Goal: Task Accomplishment & Management: Use online tool/utility

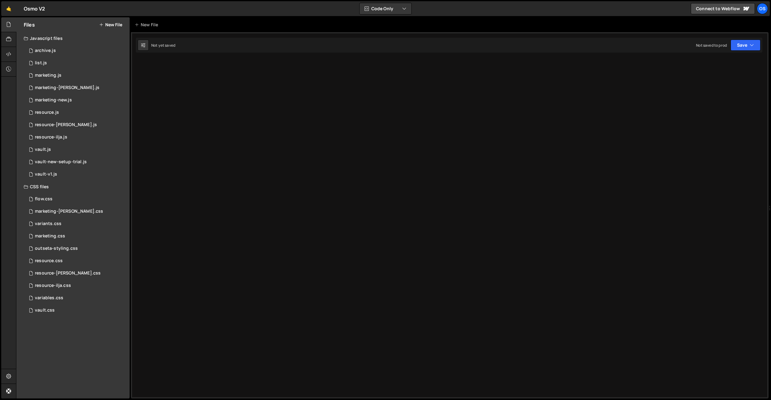
click at [253, 120] on div "Type cmd + s to save your Javascript file. XXXXXXXXXXXXXXXXXXXXXXXXXXXXXXXXXXXX…" at bounding box center [450, 215] width 638 height 366
click at [63, 240] on div "marketing.css 0" at bounding box center [77, 236] width 106 height 12
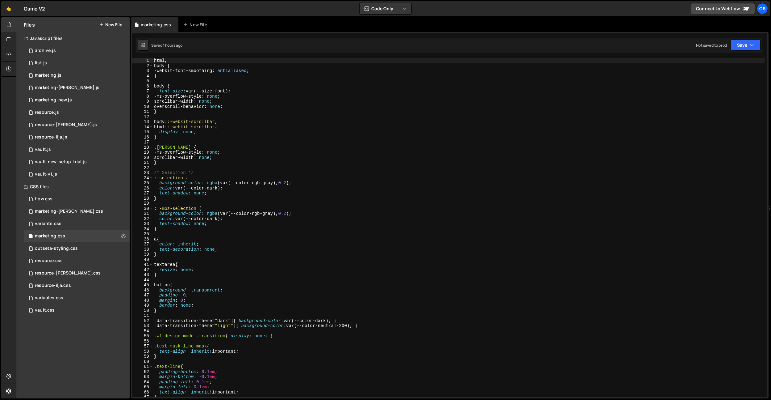
click at [299, 204] on div "html , body { -webkit-font-smoothing : antialiased ; } body { font-size : var(-…" at bounding box center [459, 232] width 612 height 349
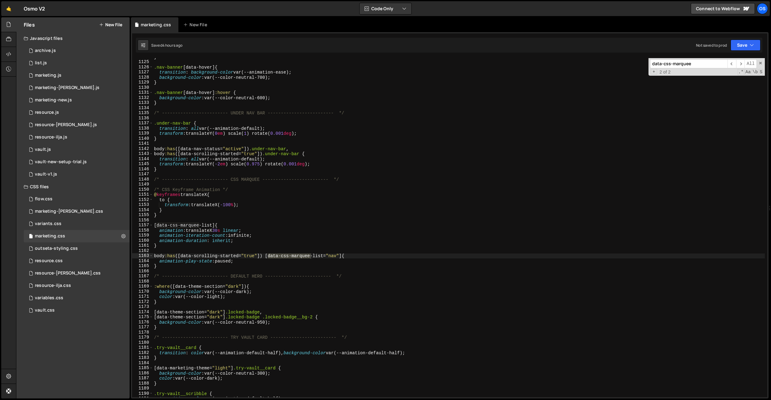
type input "data-css-marquee"
click at [172, 24] on icon at bounding box center [174, 25] width 4 height 6
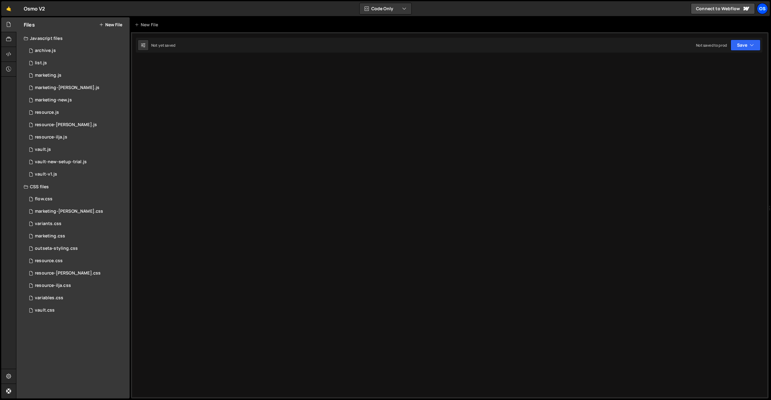
click at [762, 11] on div "Os" at bounding box center [762, 8] width 11 height 11
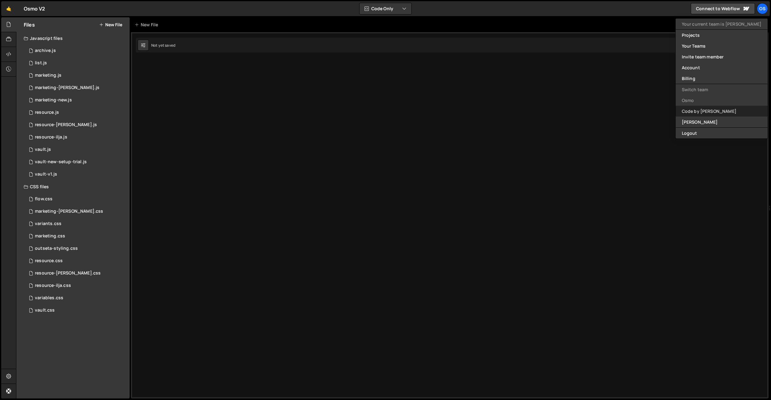
click at [720, 107] on link "Code by [PERSON_NAME]" at bounding box center [722, 111] width 92 height 11
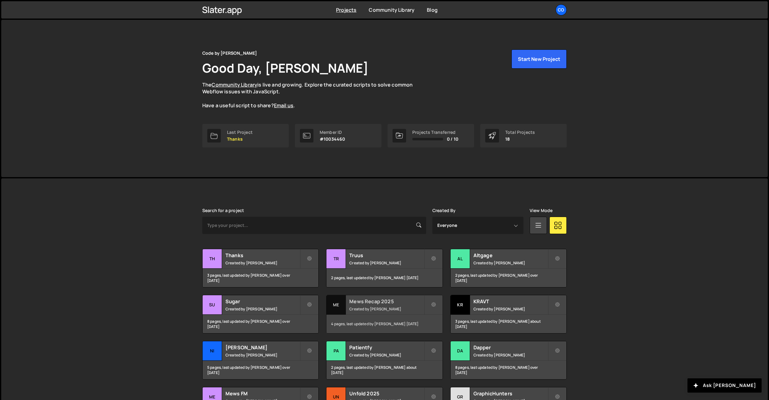
click at [385, 309] on small "Created by [PERSON_NAME]" at bounding box center [386, 308] width 74 height 5
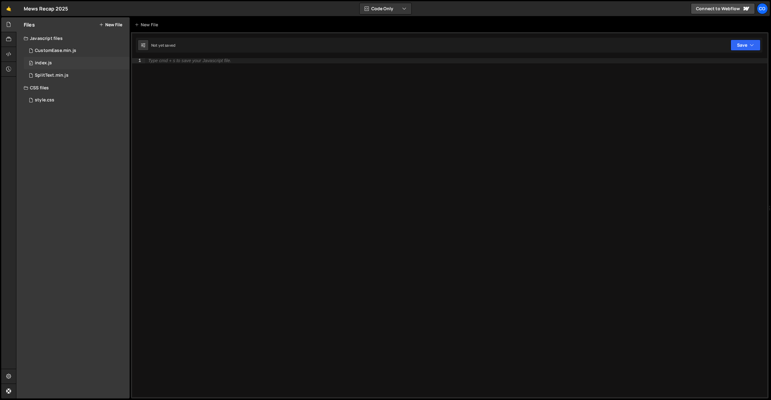
click at [69, 66] on div "0 index.js 0" at bounding box center [77, 63] width 106 height 12
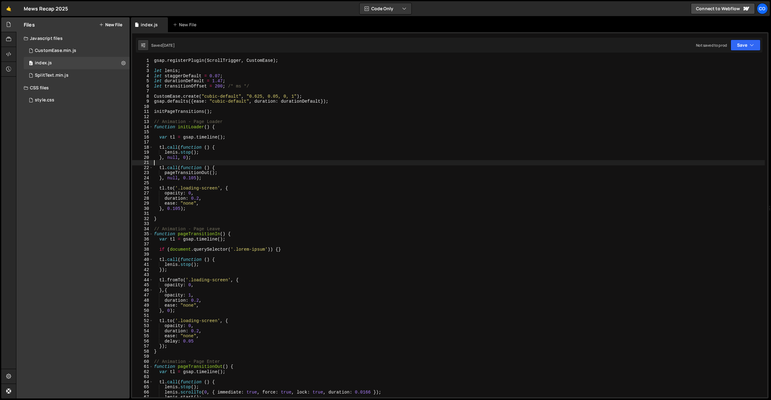
click at [235, 162] on div "gsap . registerPlugin ( ScrollTrigger , CustomEase ) ; let lenis ; let staggerD…" at bounding box center [459, 232] width 612 height 349
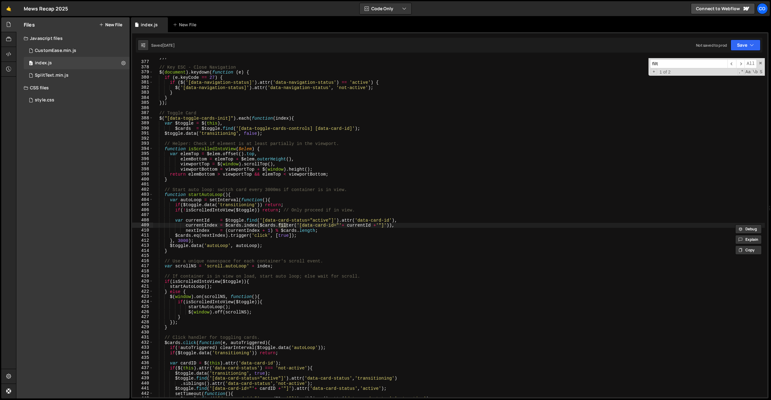
scroll to position [1915, 0]
type input "filter-group"
click at [293, 109] on div "}) ; // Key ESC - Close Navigation $ ( document ) . keydown ( function ( e ) { …" at bounding box center [459, 228] width 612 height 349
paste input "data-filter-grid"
type input "data-filter-grid"
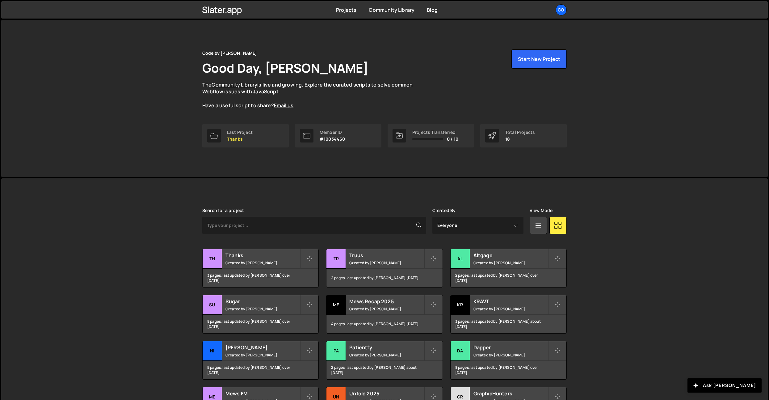
scroll to position [75, 0]
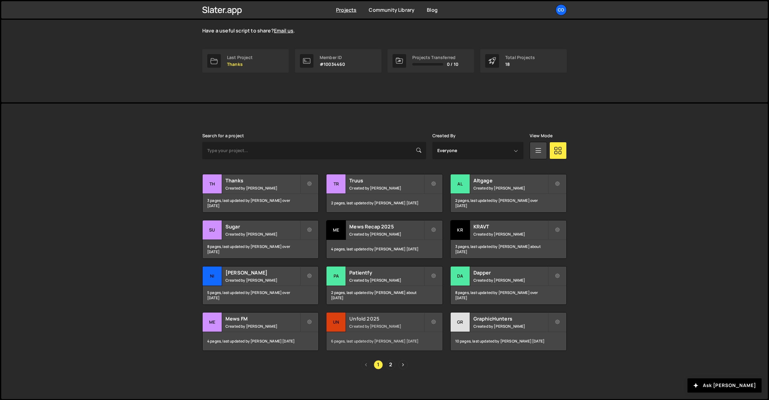
click at [374, 321] on div "Unfold 2025 Created by Dennis Snellenberg" at bounding box center [384, 321] width 116 height 19
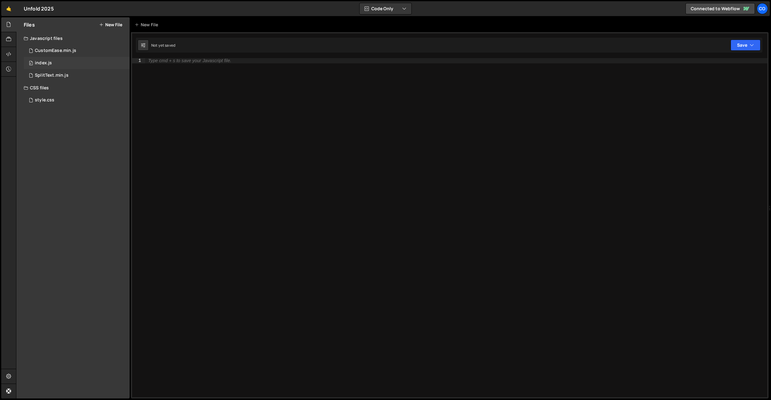
click at [93, 66] on div "0 index.js 0" at bounding box center [77, 63] width 106 height 12
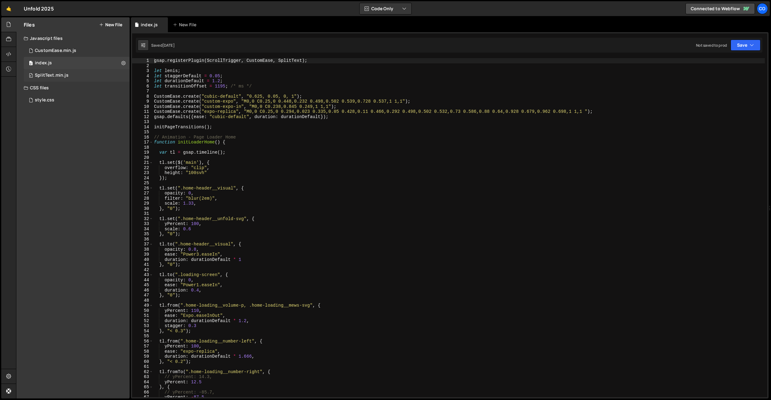
type textarea "gsap.defaults({ease: "cubic-default", duration: durationDefault});"
click at [224, 117] on div "gsap . registerPlugin ( ScrollTrigger , CustomEase , SplitText ) ; let lenis ; …" at bounding box center [459, 232] width 612 height 349
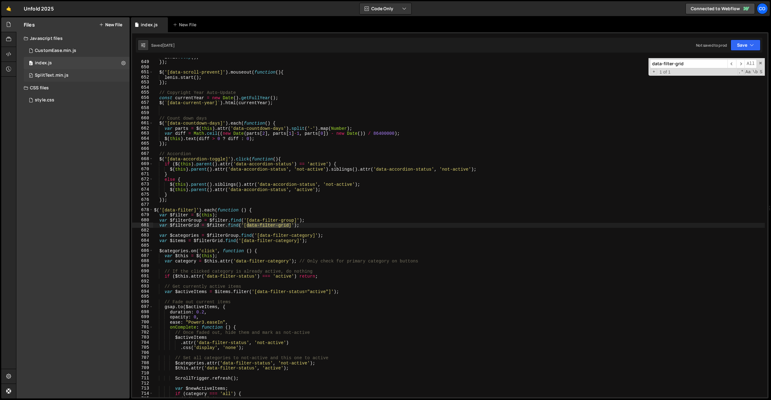
scroll to position [3301, 0]
type input "data-filter-grid"
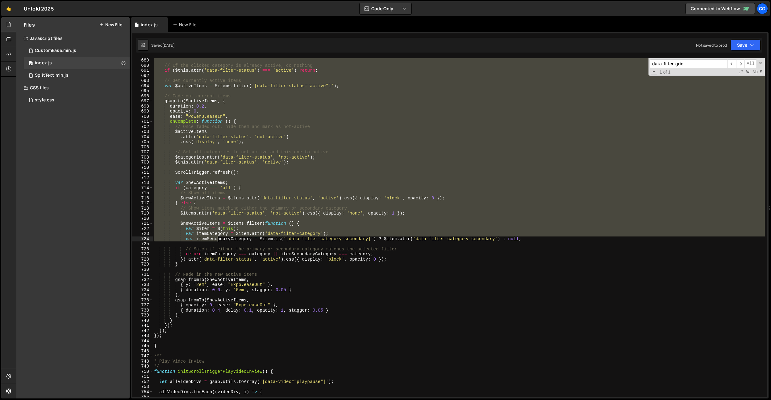
scroll to position [3506, 0]
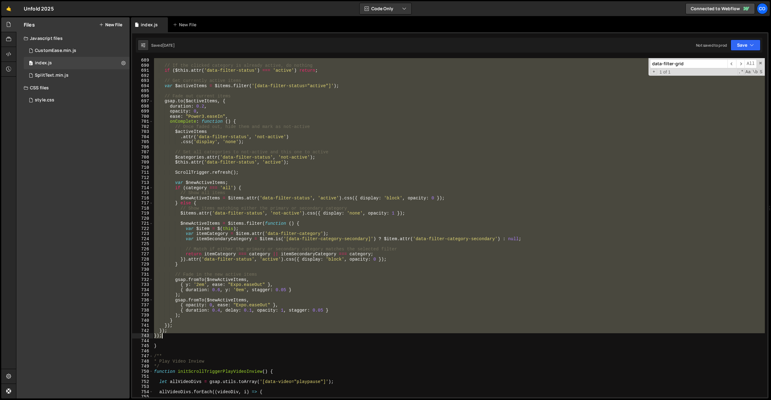
drag, startPoint x: 155, startPoint y: 210, endPoint x: 176, endPoint y: 334, distance: 126.0
click at [176, 334] on div "// If the clicked category is already active, do nothing if ( $this . attr ( 'd…" at bounding box center [459, 232] width 612 height 349
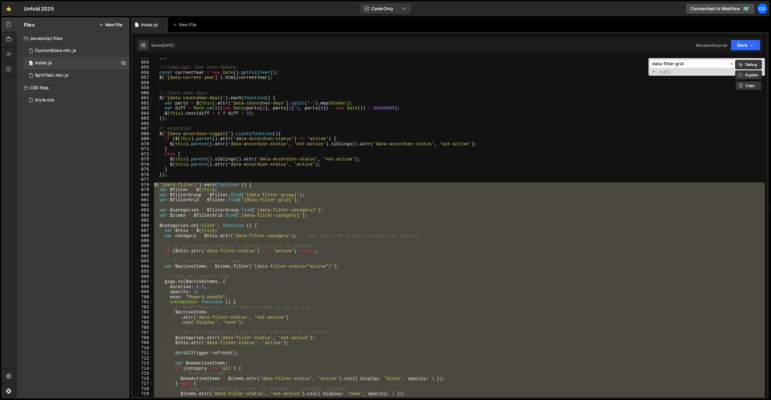
scroll to position [3326, 0]
type textarea "}); });"
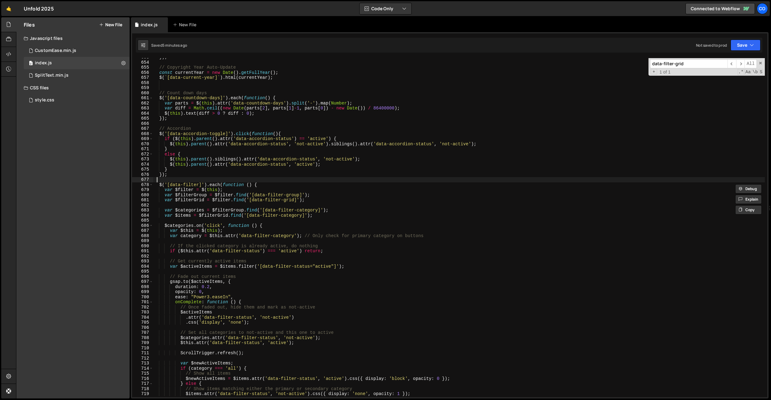
click at [206, 179] on div "}) ; // Copyright Year Auto-Update const currentYear = new Date ( ) . getFullYe…" at bounding box center [459, 229] width 612 height 349
click at [203, 177] on div "}) ; // Copyright Year Auto-Update const currentYear = new Date ( ) . getFullYe…" at bounding box center [459, 229] width 612 height 349
type textarea "});"
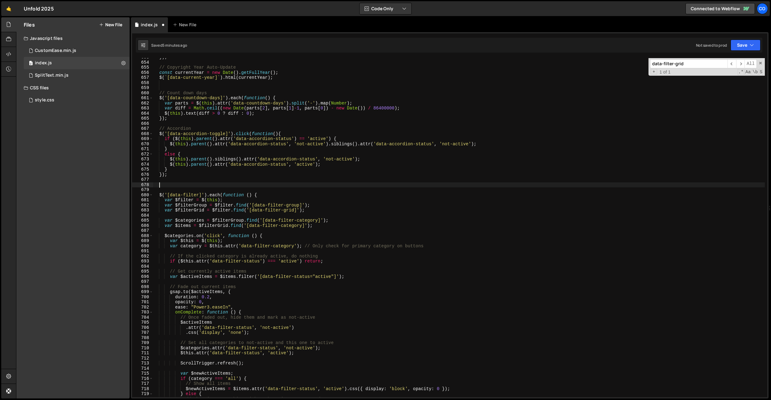
paste textarea "sortFilterGridByGroupOrder();"
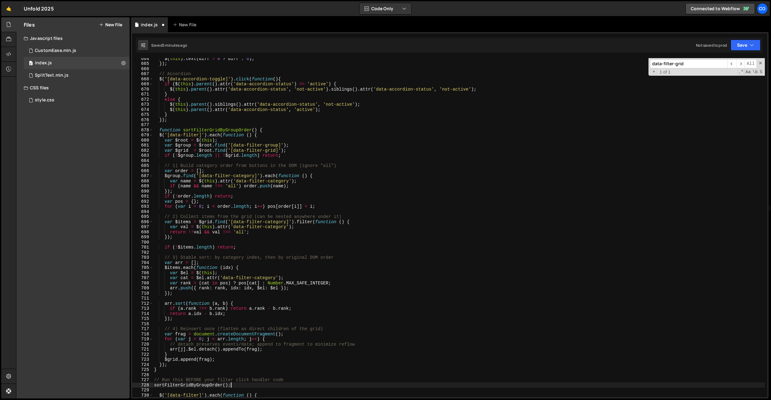
scroll to position [3382, 0]
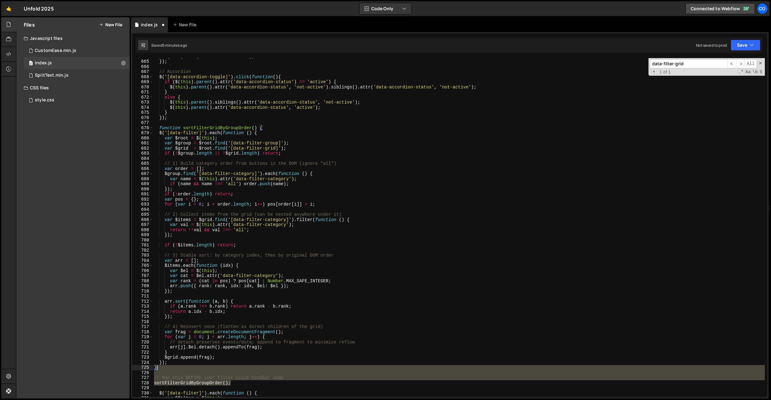
drag, startPoint x: 238, startPoint y: 373, endPoint x: 239, endPoint y: 365, distance: 7.8
click at [239, 365] on div "$ ( this ) . text ( diff > 0 ? diff : 0 ) ; }) ; // Accordion $ ( '[data-accord…" at bounding box center [459, 228] width 612 height 349
type textarea "}"
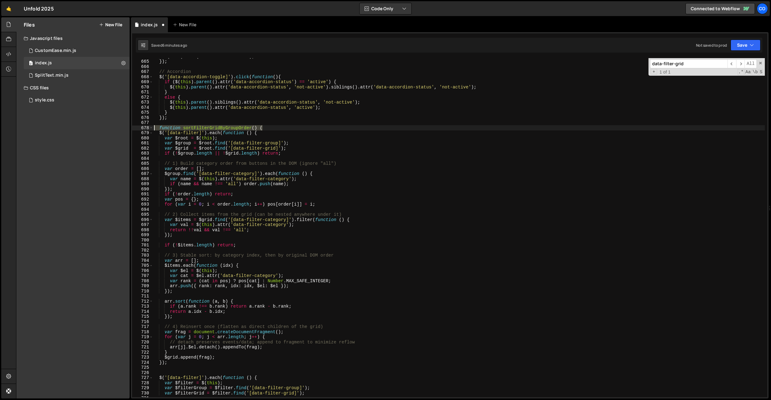
drag, startPoint x: 270, startPoint y: 130, endPoint x: 137, endPoint y: 127, distance: 133.1
click at [137, 127] on div "664 665 666 667 668 669 670 671 672 673 674 675 676 677 678 679 680 681 682 683…" at bounding box center [450, 227] width 636 height 339
type textarea "function sortFilterGridByGroupOrder() {"
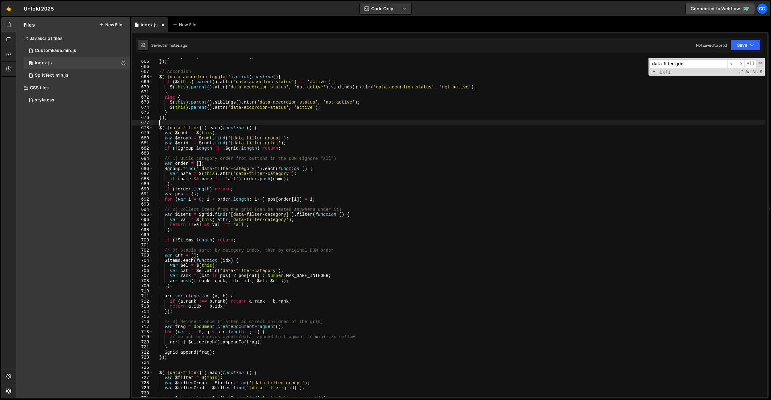
click at [242, 178] on div "$ ( this ) . text ( diff > 0 ? diff : 0 ) ; }) ; // Accordion $ ( '[data-accord…" at bounding box center [459, 228] width 612 height 349
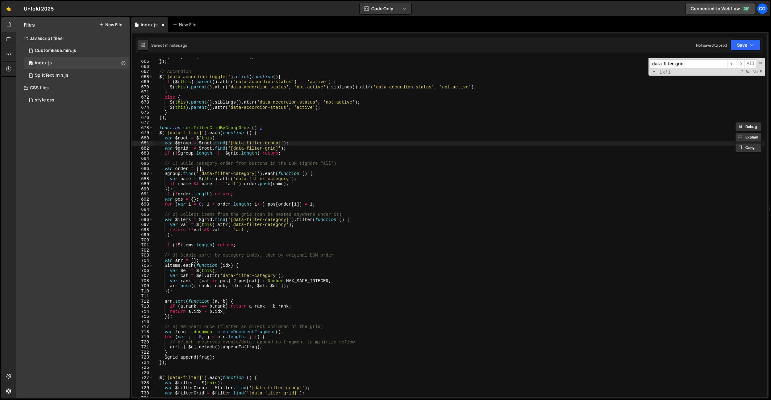
drag, startPoint x: 178, startPoint y: 144, endPoint x: 165, endPoint y: 131, distance: 18.1
click at [178, 144] on div "$ ( this ) . text ( diff > 0 ? diff : 0 ) ; }) ; // Accordion $ ( '[data-accord…" at bounding box center [459, 228] width 612 height 349
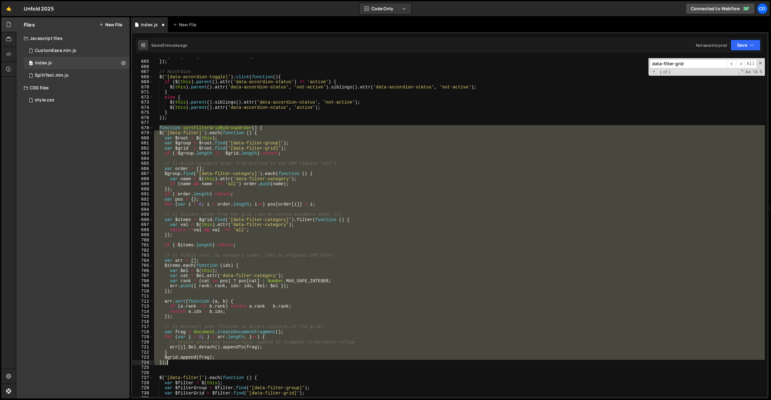
drag, startPoint x: 160, startPoint y: 128, endPoint x: 179, endPoint y: 361, distance: 234.3
click at [179, 361] on div "$ ( this ) . text ( diff > 0 ? diff : 0 ) ; }) ; // Accordion $ ( '[data-accord…" at bounding box center [459, 228] width 612 height 349
paste textarea
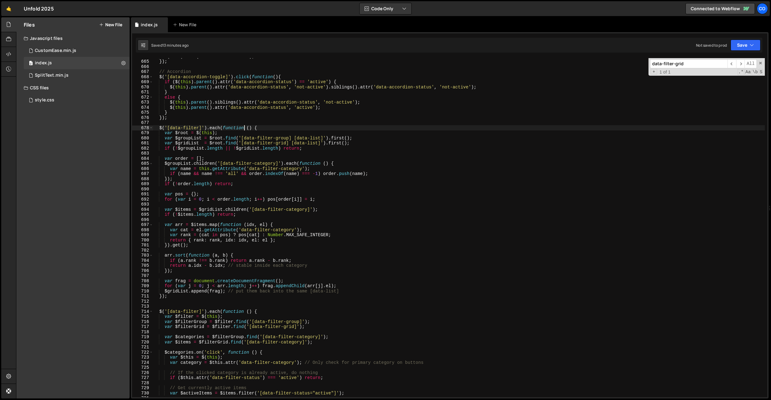
click at [244, 127] on div "$ ( this ) . text ( diff > 0 ? diff : 0 ) ; }) ; // Accordion $ ( '[data-accord…" at bounding box center [459, 228] width 612 height 349
type textarea "$('[data-filter]').each(function () {"
paste input "outseta-type"
type input "data-outseta-type"
click at [766, 10] on div "Co" at bounding box center [762, 8] width 11 height 11
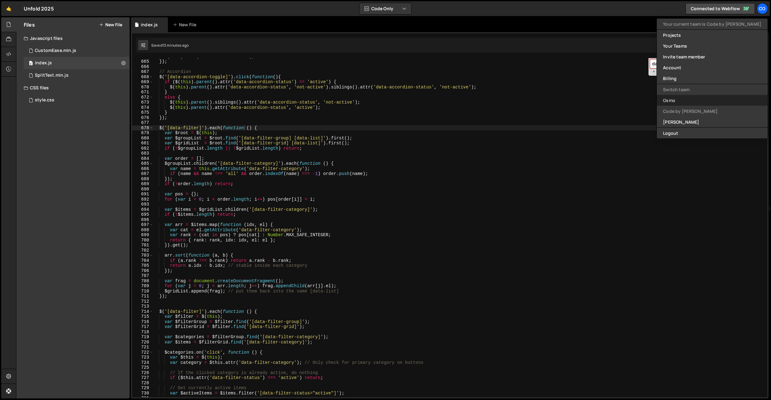
click at [705, 102] on link "Osmo" at bounding box center [712, 100] width 111 height 11
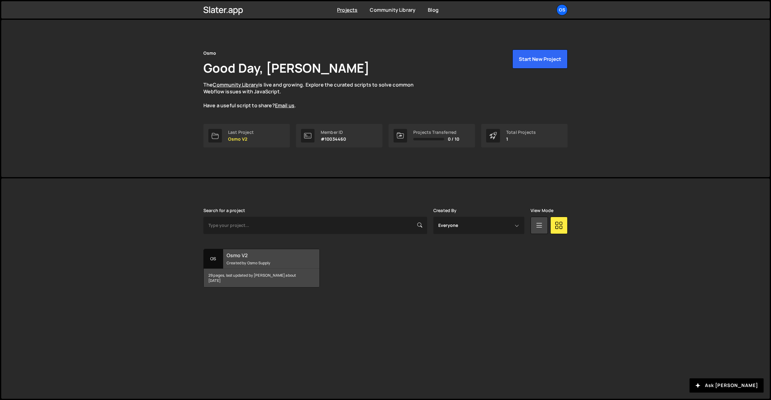
click at [276, 257] on h2 "Osmo V2" at bounding box center [264, 255] width 74 height 7
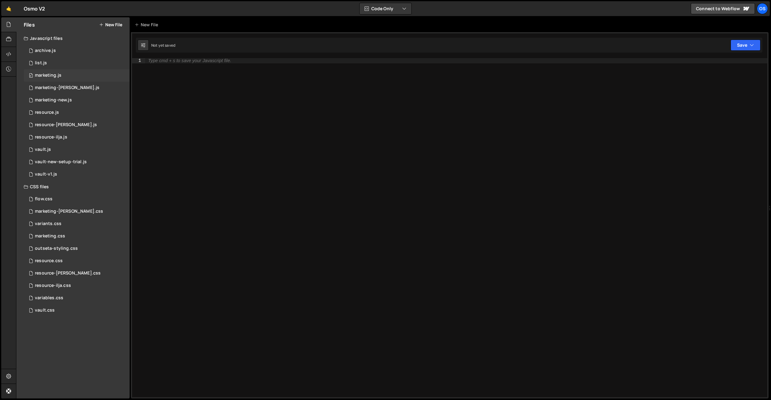
click at [57, 78] on div "0 marketing.js 0" at bounding box center [77, 75] width 106 height 12
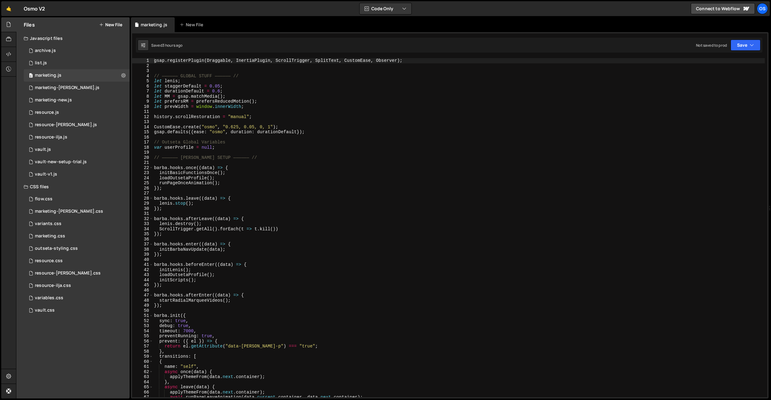
type textarea "var userProfile = null;"
click at [232, 149] on div "gsap . registerPlugin ( Draggable , InertiaPlugin , ScrollTrigger , SplitText ,…" at bounding box center [459, 232] width 612 height 349
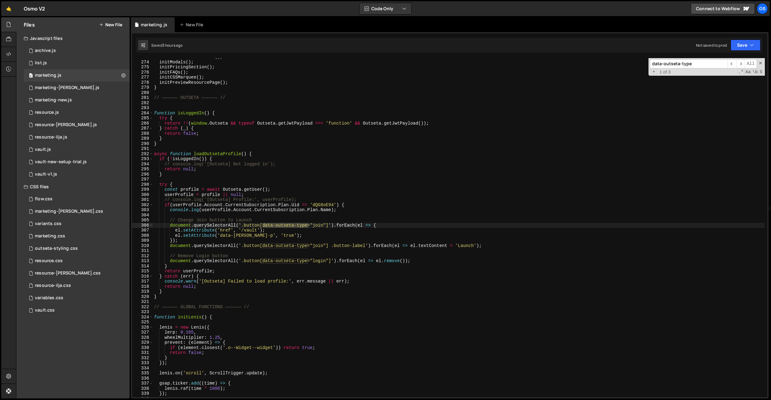
scroll to position [950, 0]
type input "data-outseta-type"
click at [178, 266] on div "initReelSectionReveal ( ) ; initModals ( ) ; initPricingSection ( ) ; initFAQs …" at bounding box center [459, 228] width 612 height 349
type textarea "} else {}"
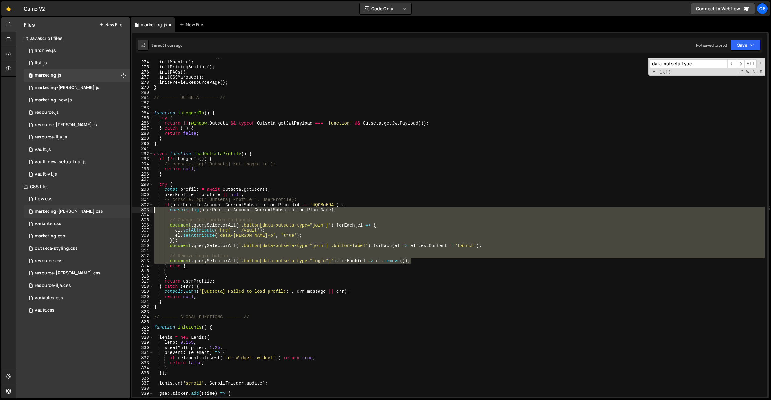
drag, startPoint x: 429, startPoint y: 262, endPoint x: 86, endPoint y: 211, distance: 347.1
click at [86, 211] on div "Files New File Javascript files 0 archive.js 0 0 list.js 0 0 marketing.js 0 0 0…" at bounding box center [393, 207] width 755 height 381
type textarea "console.log([DOMAIN_NAME]);"
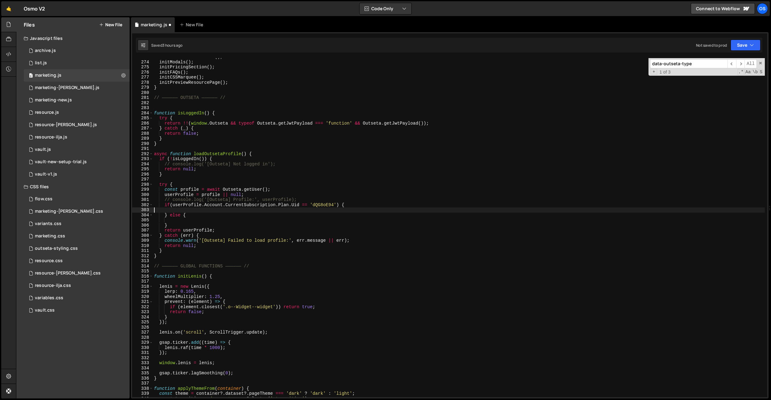
drag, startPoint x: 169, startPoint y: 219, endPoint x: 191, endPoint y: 229, distance: 24.3
click at [169, 219] on div "initReelSectionReveal ( ) ; initModals ( ) ; initPricingSection ( ) ; initFAQs …" at bounding box center [459, 228] width 612 height 349
paste textarea "document.querySelectorAll('.button[data-outseta-type="login"]').forEach(el => e…"
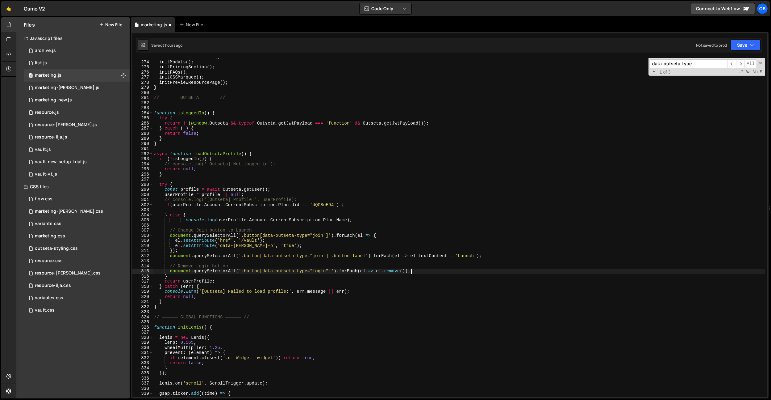
click at [187, 221] on div "initReelSectionReveal ( ) ; initModals ( ) ; initPricingSection ( ) ; initFAQs …" at bounding box center [459, 228] width 612 height 349
type textarea "console.log([DOMAIN_NAME]);"
click at [70, 235] on div "marketing.css 0" at bounding box center [77, 236] width 106 height 12
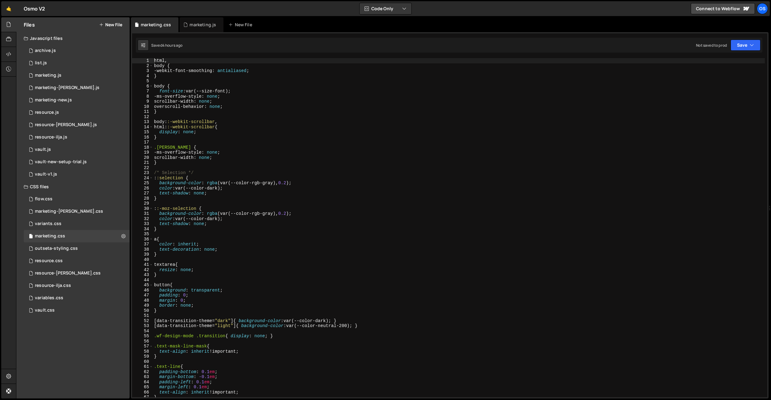
type textarea "color: var(--color-dark);"
drag, startPoint x: 239, startPoint y: 188, endPoint x: 177, endPoint y: 198, distance: 62.9
click at [132, 187] on div "1 Type cmd + s to save your Javascript file. הההההההההההההההההההההההההההההההההה…" at bounding box center [450, 215] width 638 height 366
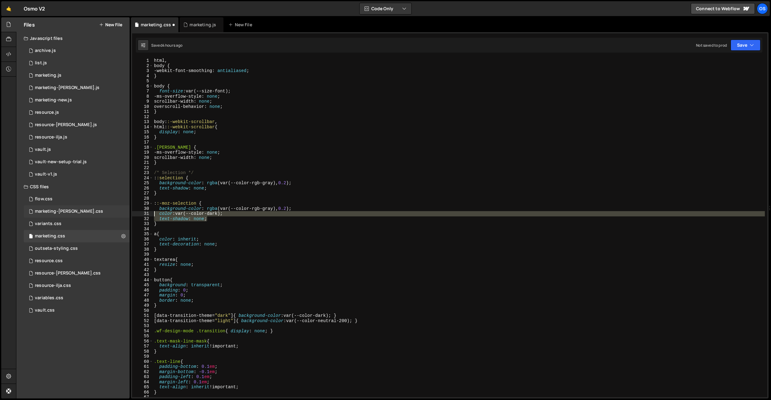
drag, startPoint x: 237, startPoint y: 216, endPoint x: 122, endPoint y: 214, distance: 114.6
click at [116, 214] on div "Files New File Javascript files 0 archive.js 0 0 list.js 0 0 marketing.js 0 0 0…" at bounding box center [393, 207] width 755 height 381
click at [226, 212] on div "html , body { -webkit-font-smoothing : antialiased ; } body { font-size : var(-…" at bounding box center [459, 227] width 612 height 339
type textarea "color: var(--color-dark);"
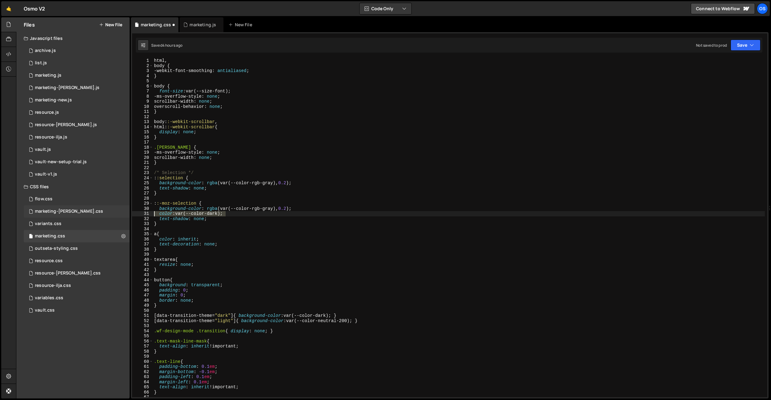
drag, startPoint x: 237, startPoint y: 213, endPoint x: 128, endPoint y: 213, distance: 108.1
click at [128, 213] on div "Files New File Javascript files 0 archive.js 0 0 list.js 0 0 marketing.js 0 0 0…" at bounding box center [393, 207] width 755 height 381
type textarea "background-color: rgba(var(--color-rgb-gray), 0.2);"
